Goal: Task Accomplishment & Management: Manage account settings

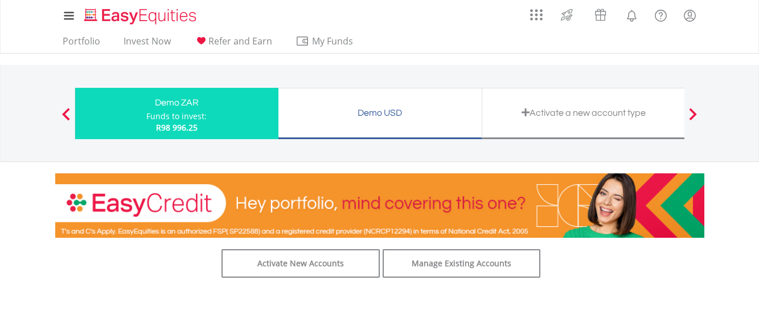
scroll to position [57, 0]
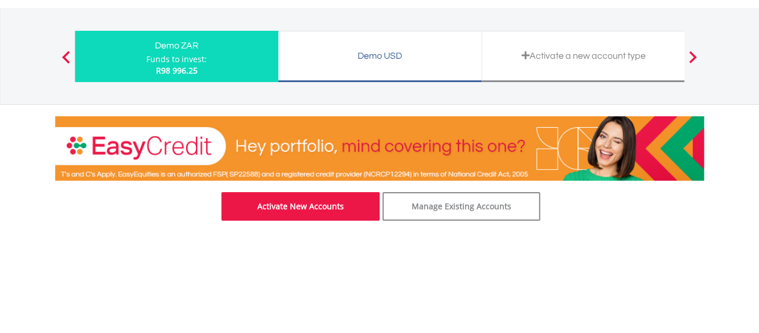
click at [329, 208] on link "Activate New Accounts" at bounding box center [301, 206] width 158 height 28
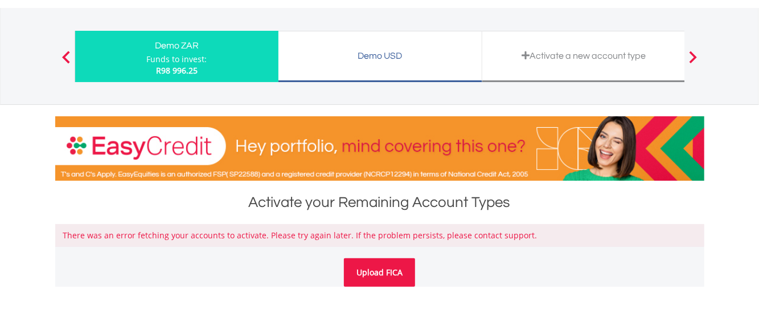
scroll to position [114, 0]
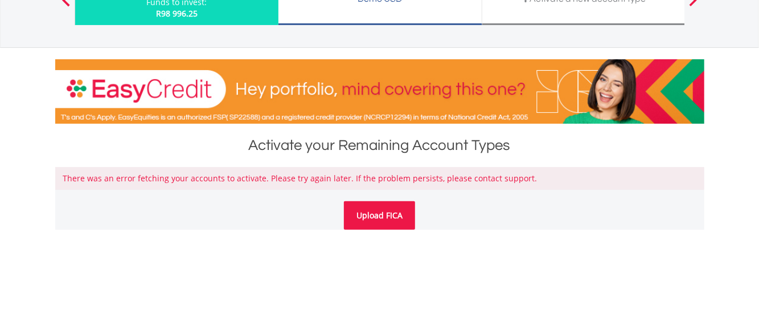
click at [390, 214] on link "Upload FICA" at bounding box center [379, 215] width 71 height 28
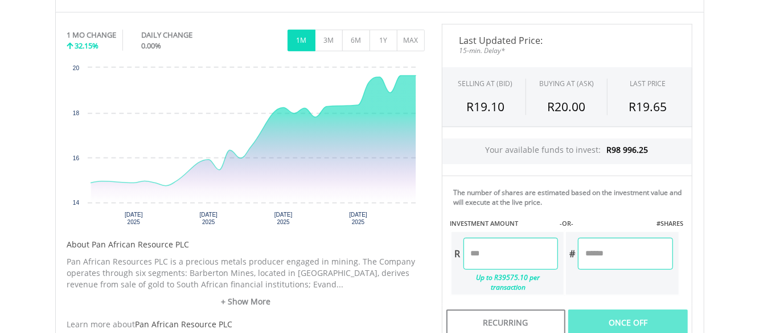
scroll to position [228, 0]
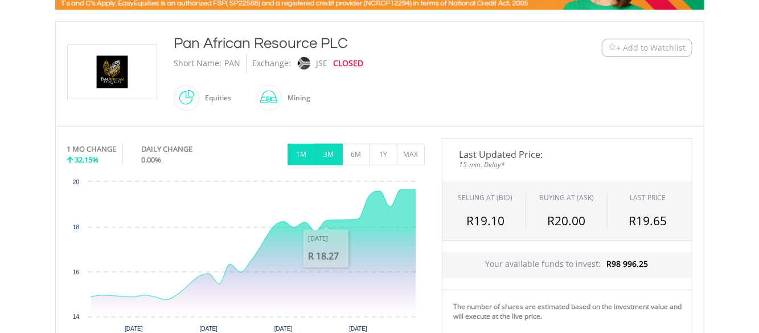
click at [324, 151] on button "3M" at bounding box center [329, 155] width 28 height 22
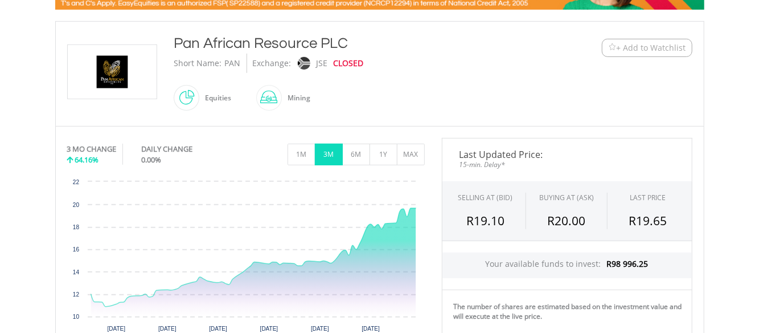
click at [626, 45] on span "+ Add to Watchlist" at bounding box center [651, 47] width 69 height 11
